Goal: Information Seeking & Learning: Learn about a topic

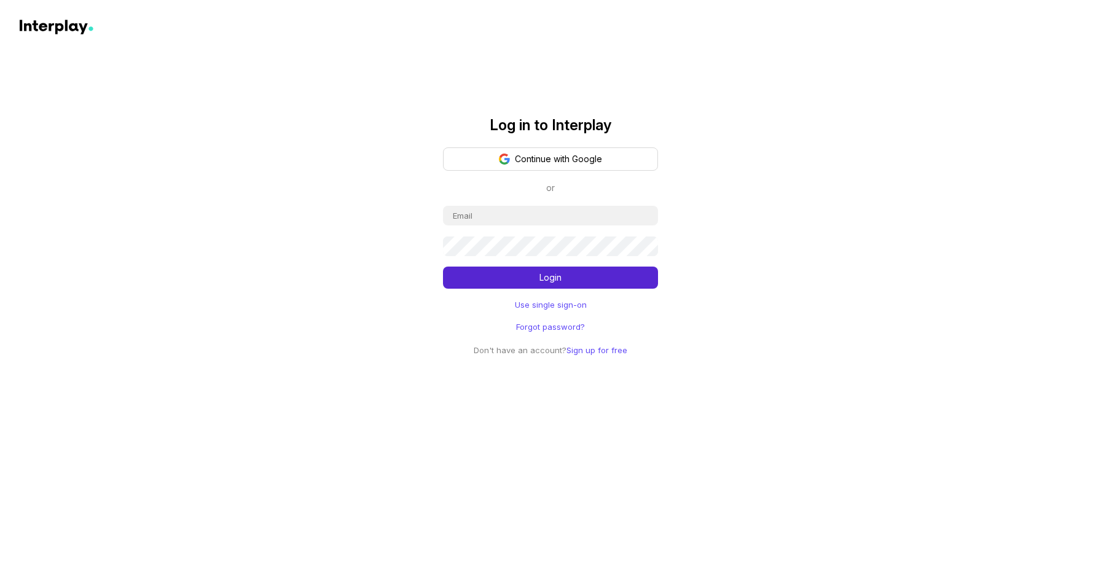
click at [824, 33] on div "Log in to Interplay Continue with Google or Login Use single sign-on Forgot pas…" at bounding box center [550, 178] width 1101 height 357
click at [558, 167] on button "Continue with Google" at bounding box center [550, 158] width 215 height 23
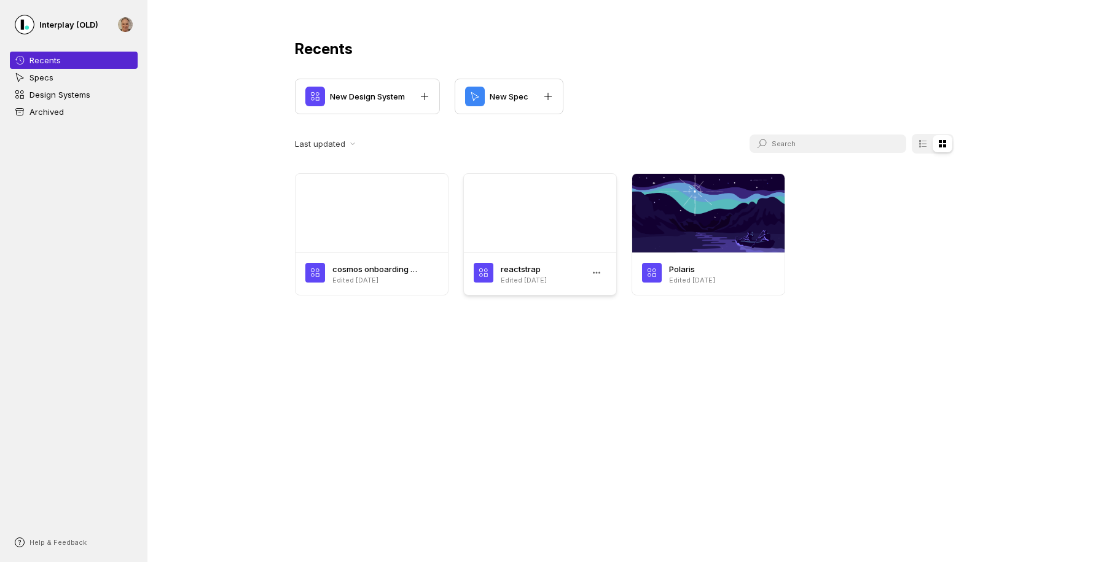
click at [524, 214] on div at bounding box center [540, 213] width 152 height 79
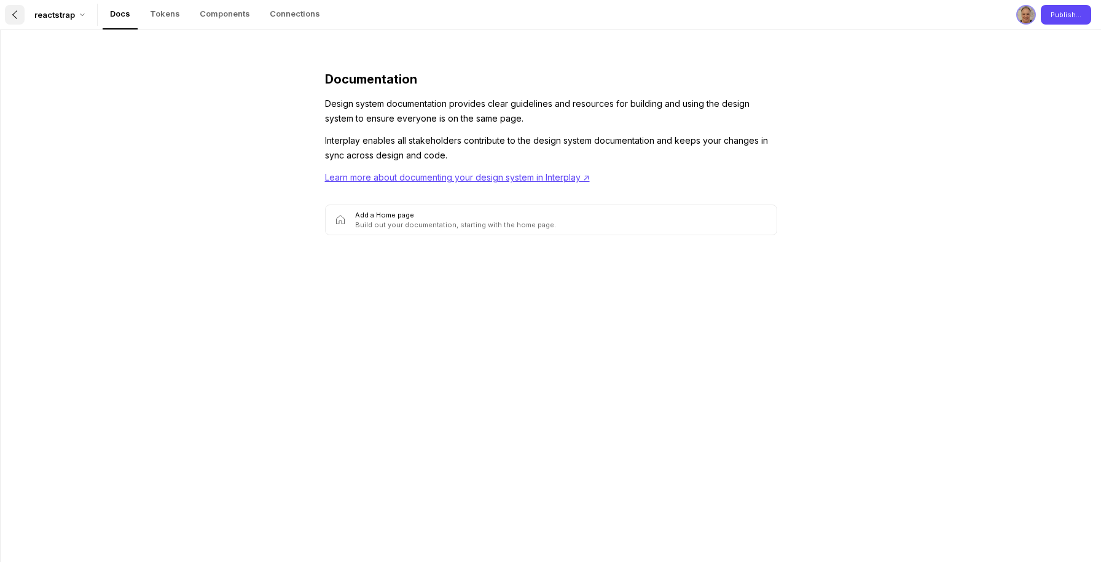
click at [13, 17] on icon at bounding box center [15, 15] width 10 height 10
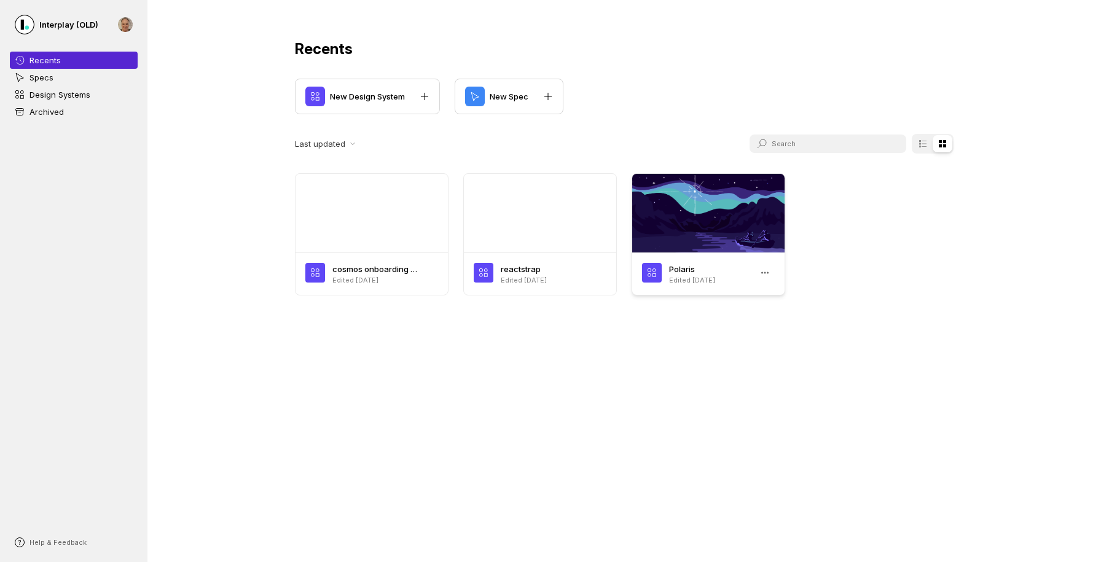
click at [704, 204] on div at bounding box center [708, 213] width 152 height 79
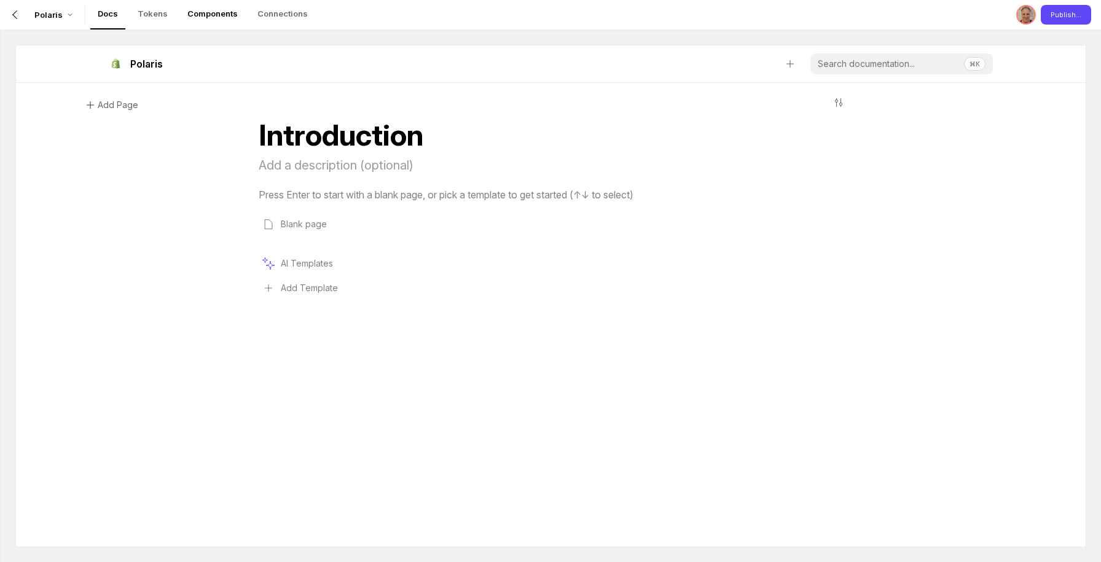
click at [218, 17] on p "Components" at bounding box center [212, 13] width 50 height 12
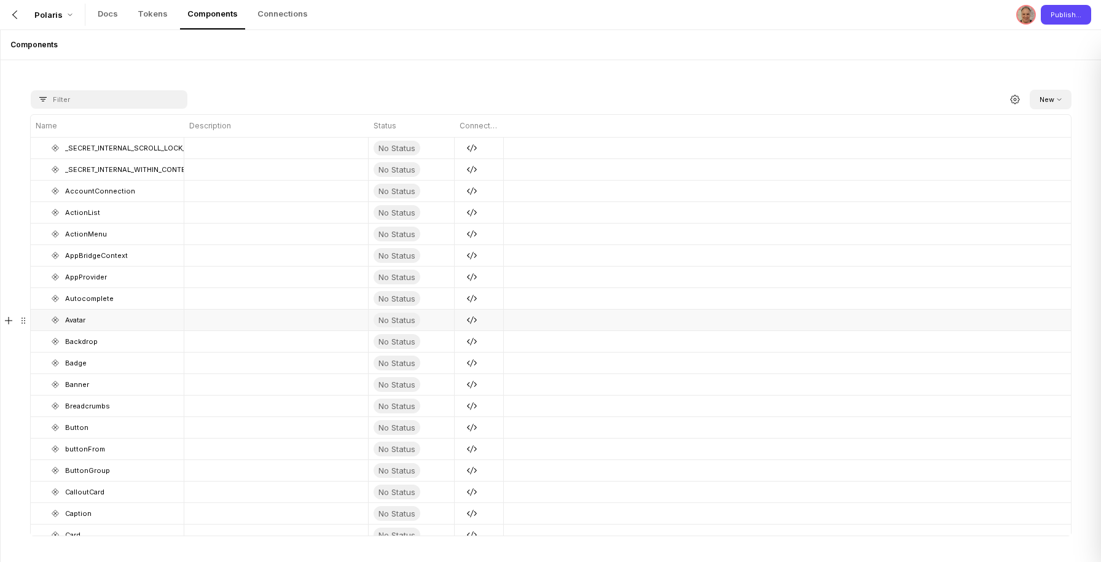
click at [70, 319] on p "Avatar" at bounding box center [122, 320] width 114 height 15
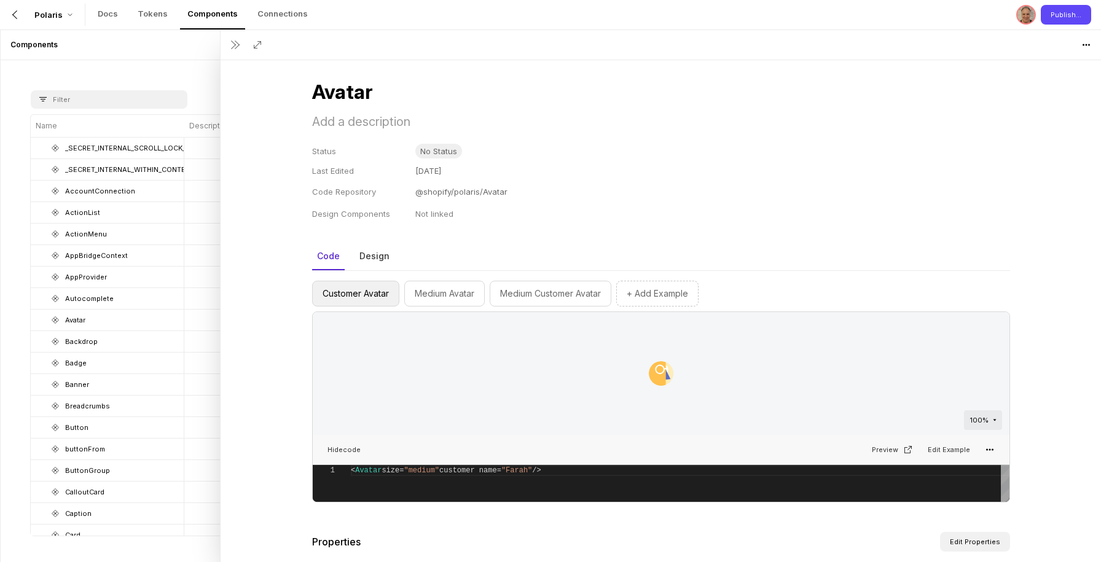
click at [1045, 168] on div "Avatar Status No Status Last Edited [DATE] Code Repository @shopify/polaris/Ava…" at bounding box center [660, 311] width 880 height 502
click at [1034, 152] on div "Avatar Status No Status Last Edited [DATE] Code Repository @shopify/polaris/Ava…" at bounding box center [660, 311] width 880 height 502
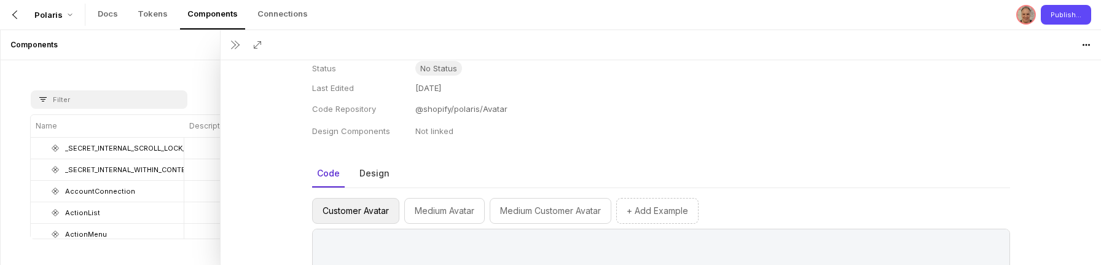
scroll to position [236, 0]
